Goal: Obtain resource: Obtain resource

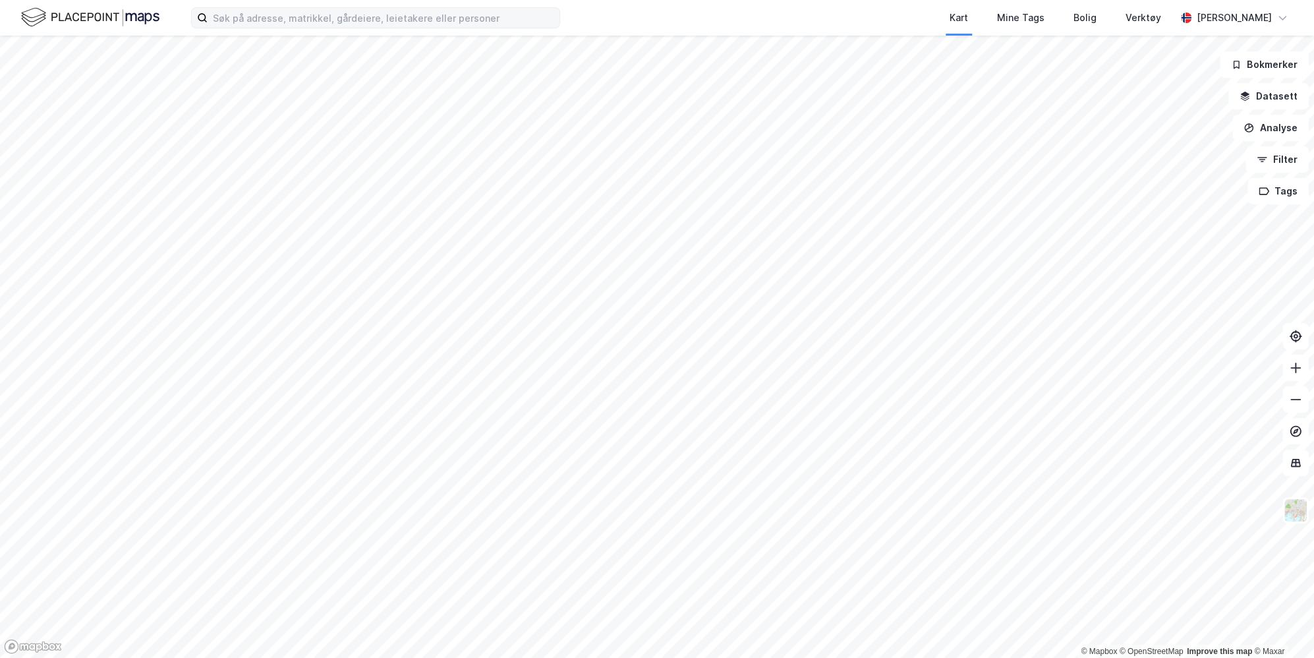
drag, startPoint x: 295, startPoint y: 3, endPoint x: 301, endPoint y: 9, distance: 9.3
click at [300, 7] on div "Kart Mine Tags Bolig Verktøy [PERSON_NAME]" at bounding box center [657, 18] width 1314 height 36
drag, startPoint x: 301, startPoint y: 9, endPoint x: 296, endPoint y: 20, distance: 11.8
click at [301, 21] on input at bounding box center [384, 18] width 352 height 20
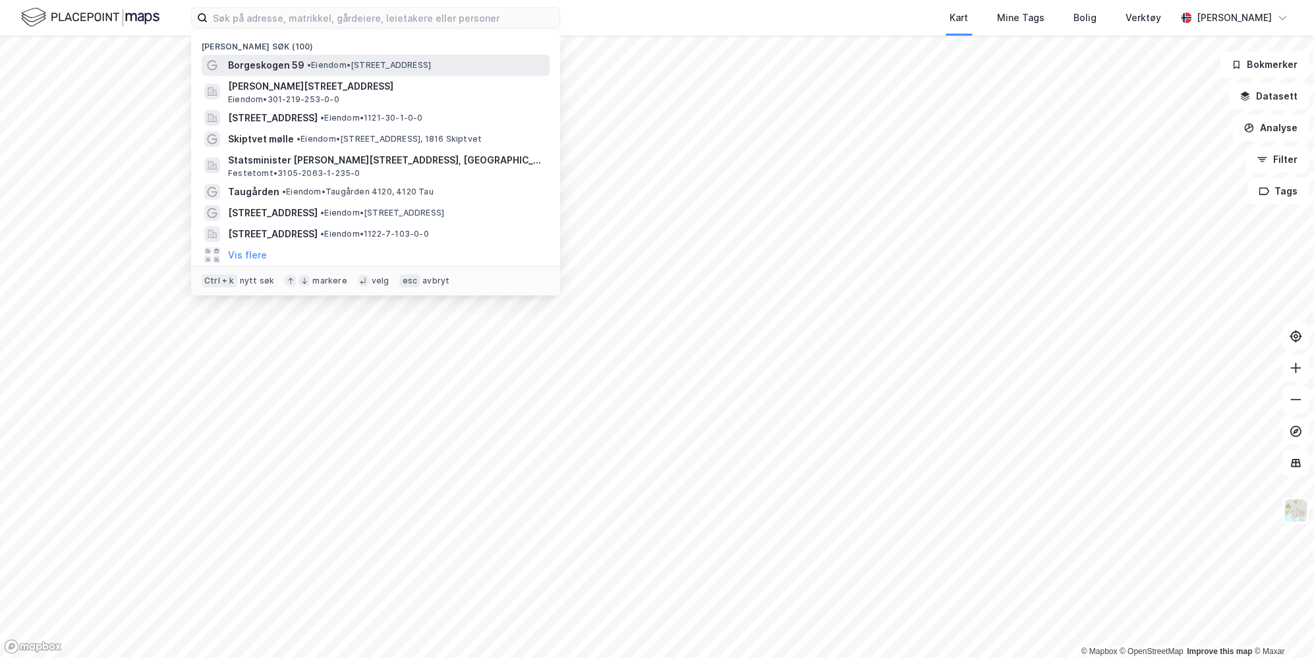
click at [296, 72] on span "Borgeskogen 59" at bounding box center [266, 65] width 76 height 16
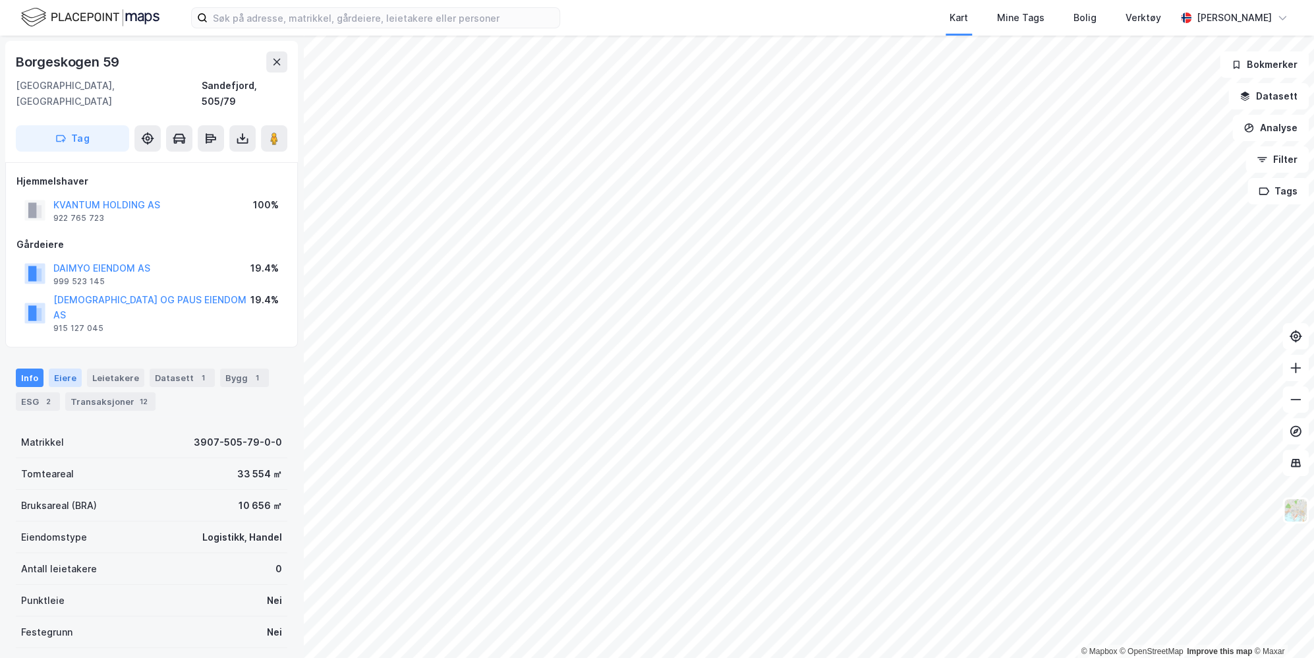
click at [51, 368] on div "Eiere" at bounding box center [65, 377] width 33 height 18
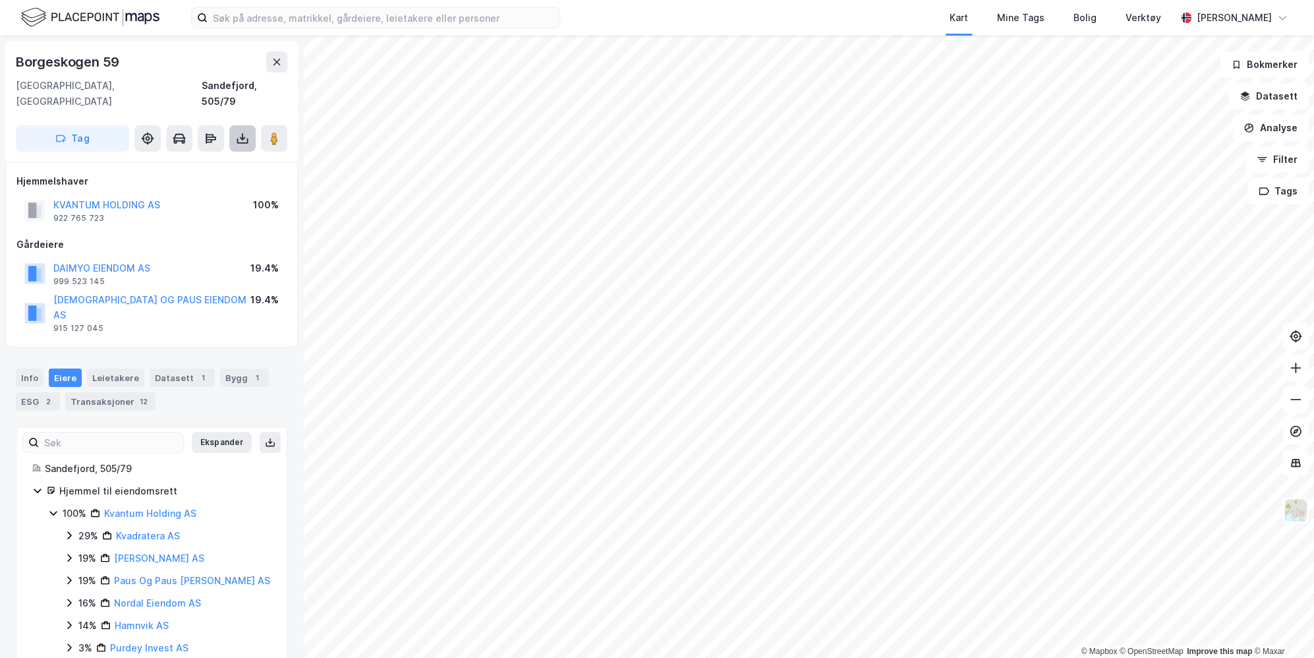
click at [252, 125] on button at bounding box center [242, 138] width 26 height 26
click at [211, 159] on div "Last ned grunnbok" at bounding box center [177, 164] width 76 height 11
